Goal: Task Accomplishment & Management: Use online tool/utility

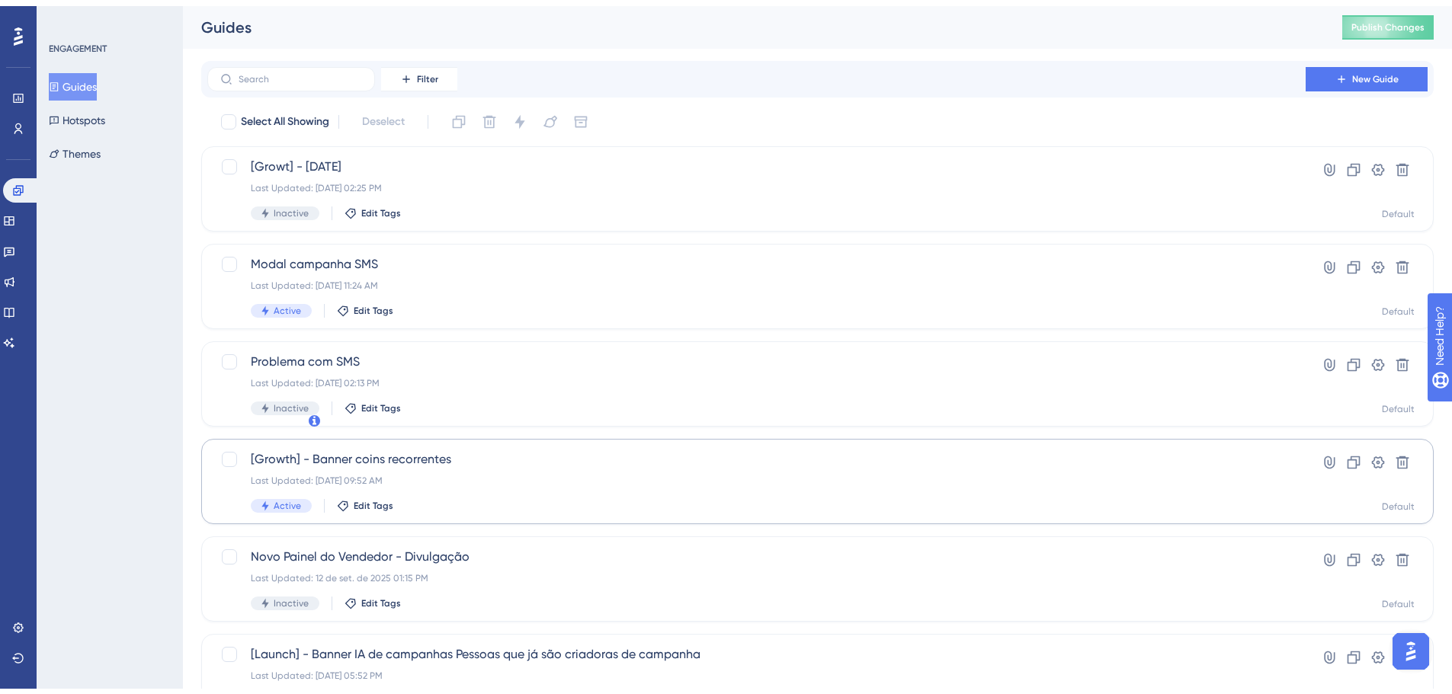
scroll to position [244, 0]
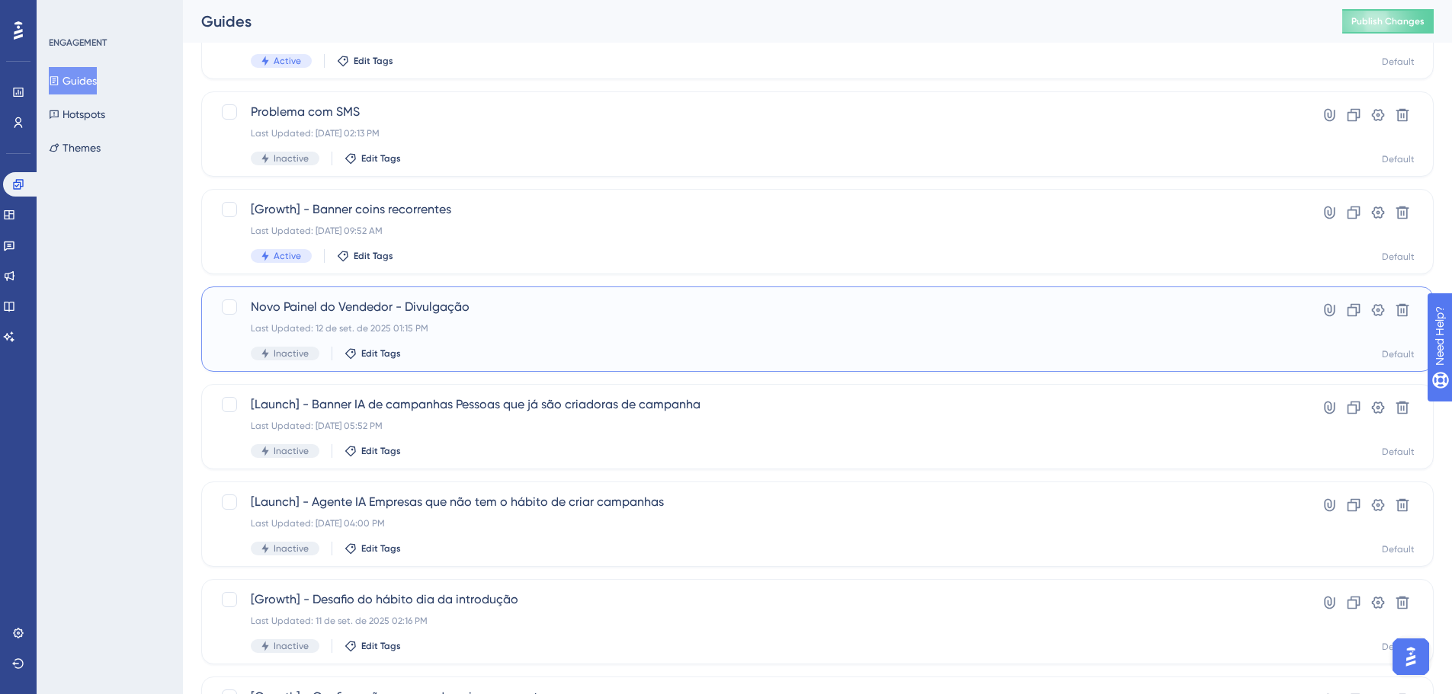
click at [546, 306] on span "Novo Painel do Vendedor - Divulgação" at bounding box center [756, 307] width 1011 height 18
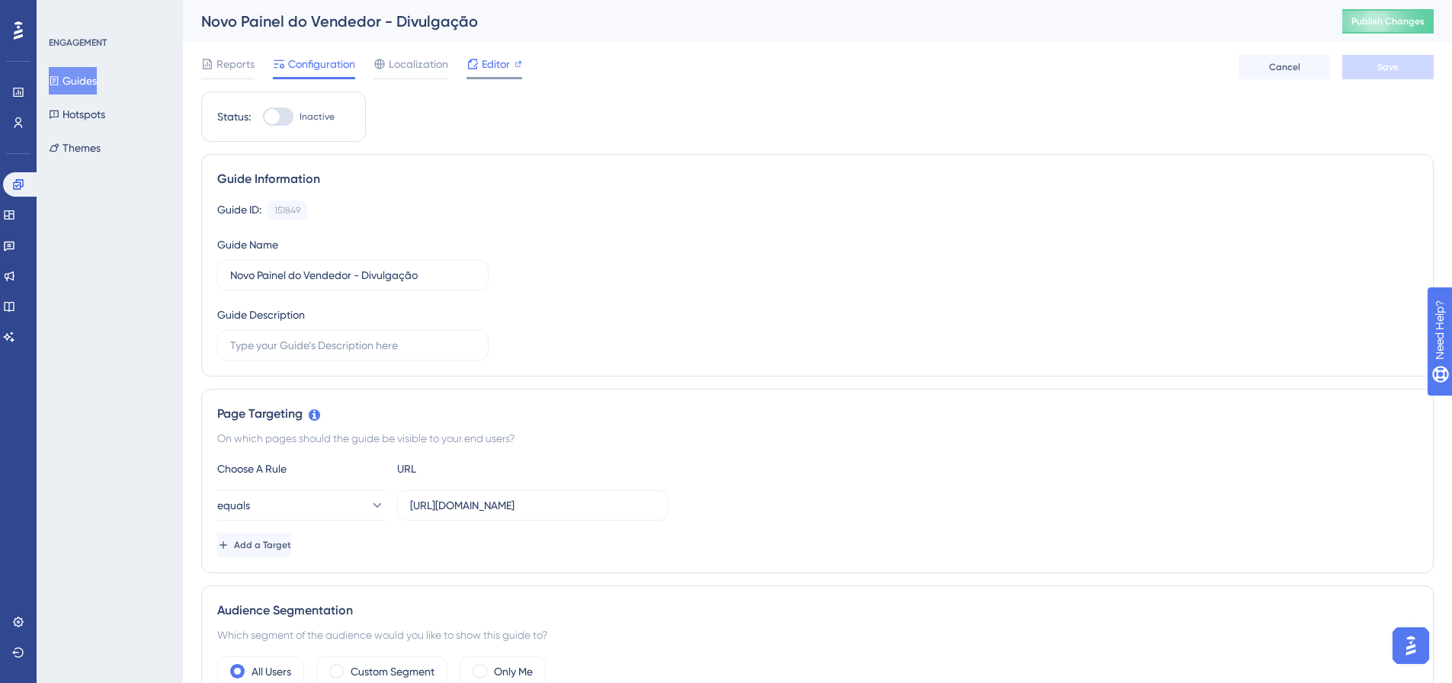
click at [485, 75] on div "Editor" at bounding box center [494, 67] width 56 height 24
